Goal: Communication & Community: Ask a question

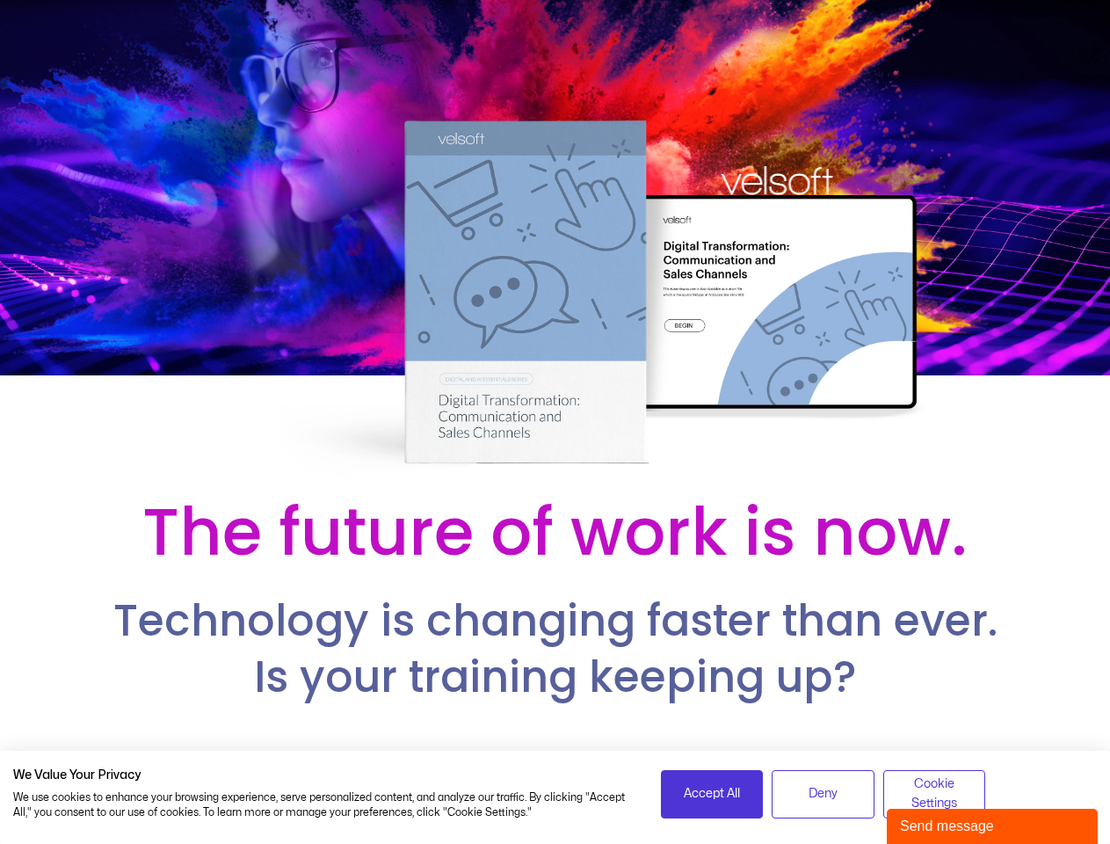
click at [555, 422] on div at bounding box center [555, 242] width 1110 height 484
click at [712, 794] on span "Accept All" at bounding box center [712, 793] width 56 height 19
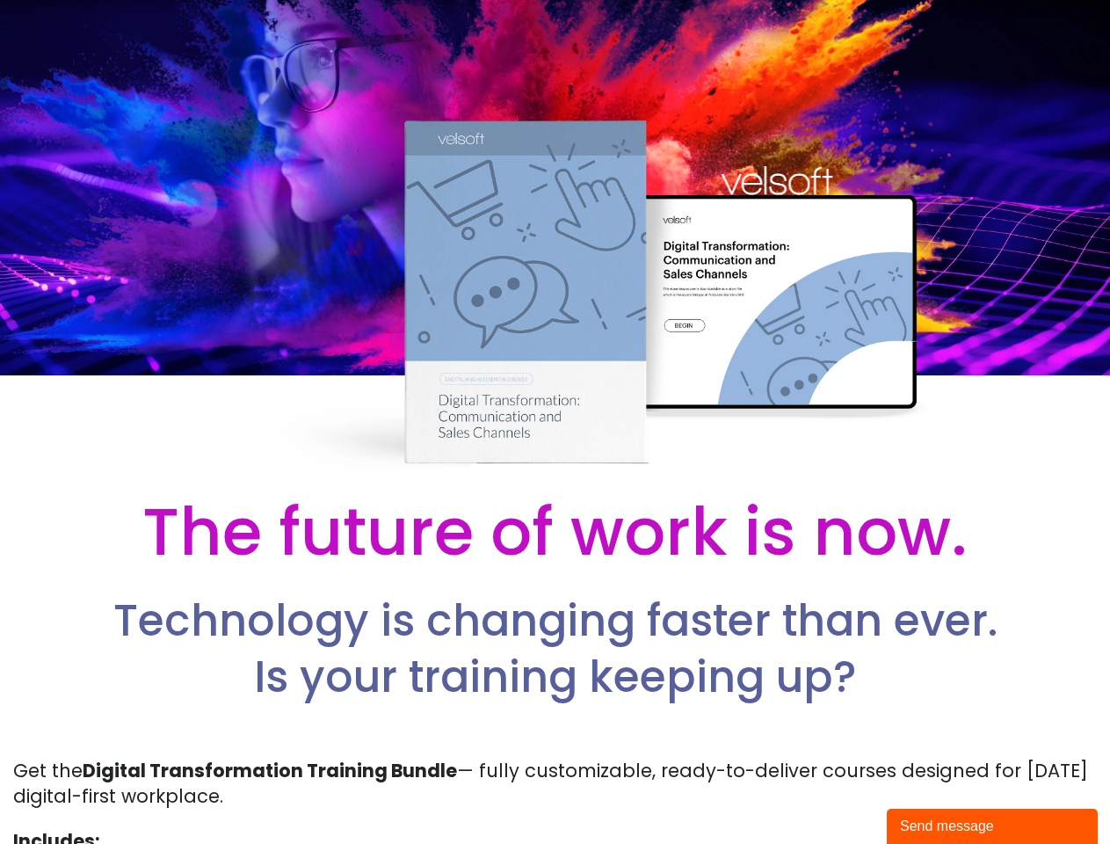
click at [823, 794] on p "Get the Digital Transformation Training Bundle — fully customizable, ready-to-d…" at bounding box center [555, 784] width 1084 height 52
click at [935, 794] on p "Get the Digital Transformation Training Bundle — fully customizable, ready-to-d…" at bounding box center [555, 784] width 1084 height 52
click at [993, 826] on div "Send message" at bounding box center [992, 826] width 185 height 21
